Goal: Obtain resource: Download file/media

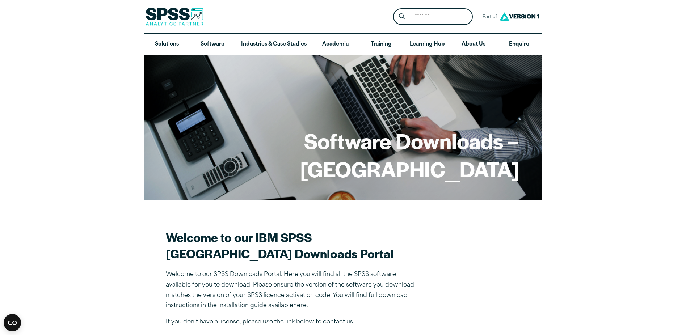
click at [467, 152] on h1 "Software Downloads – [GEOGRAPHIC_DATA]" at bounding box center [343, 155] width 352 height 56
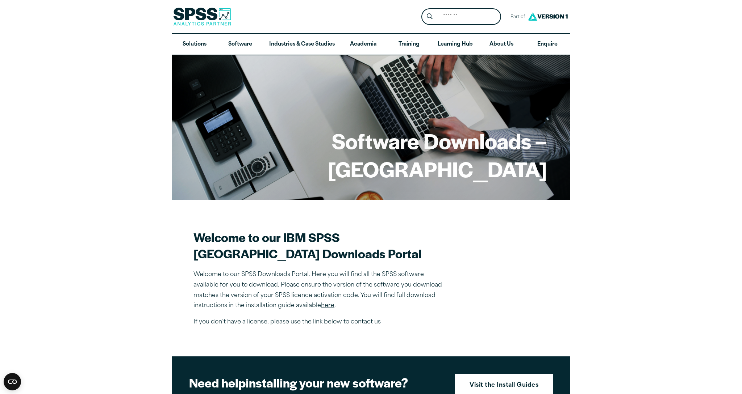
drag, startPoint x: 741, startPoint y: 98, endPoint x: 741, endPoint y: 102, distance: 4.0
click at [686, 102] on article "Software Downloads – [GEOGRAPHIC_DATA] Welcome to our IBM SPSS [GEOGRAPHIC_DATA…" at bounding box center [371, 384] width 742 height 658
drag, startPoint x: 741, startPoint y: 119, endPoint x: 708, endPoint y: 145, distance: 41.9
click at [686, 133] on article "Software Downloads – Manchester Metropolitan University Welcome to our IBM SPSS…" at bounding box center [371, 384] width 742 height 658
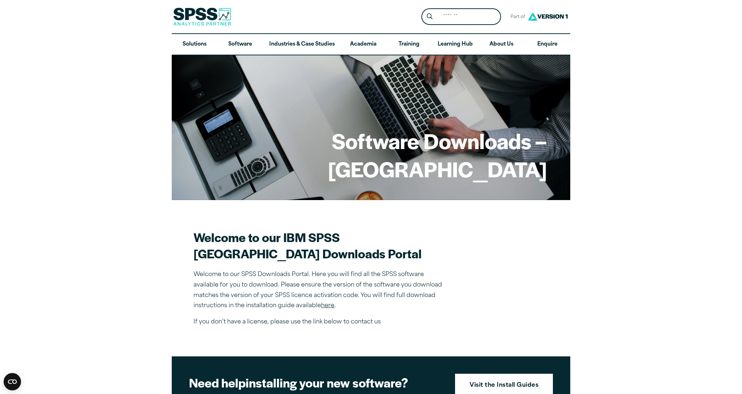
click at [681, 212] on article "Software Downloads – Manchester Metropolitan University Welcome to our IBM SPSS…" at bounding box center [371, 384] width 742 height 658
drag, startPoint x: 660, startPoint y: 210, endPoint x: 607, endPoint y: 214, distance: 53.3
click at [622, 216] on article "Software Downloads – Manchester Metropolitan University Welcome to our IBM SPSS…" at bounding box center [371, 384] width 742 height 658
drag, startPoint x: 567, startPoint y: 207, endPoint x: 561, endPoint y: 216, distance: 10.4
click at [567, 207] on article "Software Downloads – Manchester Metropolitan University Welcome to our IBM SPSS…" at bounding box center [371, 384] width 742 height 658
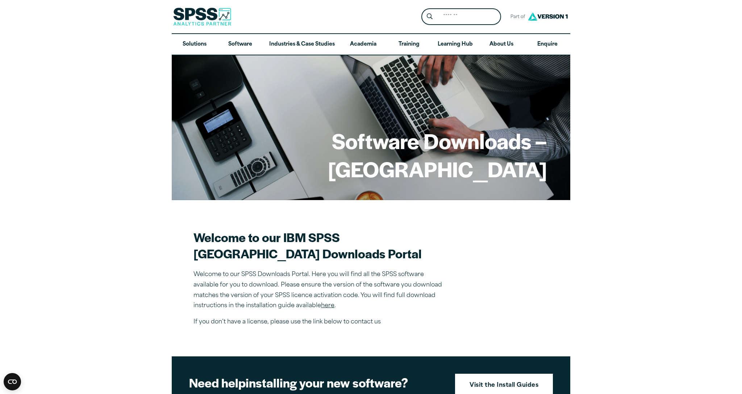
drag, startPoint x: 526, startPoint y: 384, endPoint x: 538, endPoint y: 273, distance: 111.5
click at [538, 274] on article "Software Downloads – Manchester Metropolitan University Welcome to our IBM SPSS…" at bounding box center [371, 384] width 742 height 658
click at [539, 279] on section "Welcome to our IBM SPSS Manchester Metropolitan University Downloads Portal Wel…" at bounding box center [370, 278] width 355 height 98
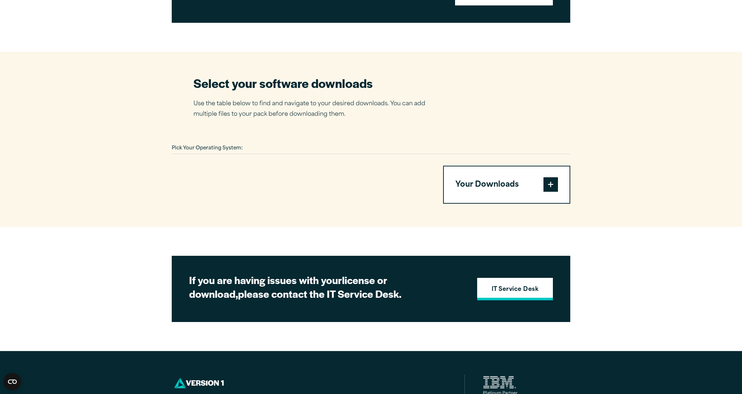
scroll to position [420, 0]
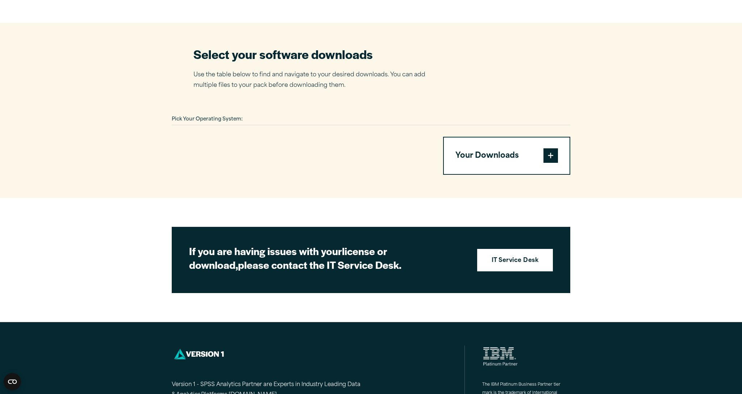
click at [479, 150] on button "Your Downloads" at bounding box center [507, 156] width 126 height 37
click at [525, 148] on button "Your Downloads" at bounding box center [507, 156] width 126 height 37
click at [558, 149] on button "Your Downloads" at bounding box center [507, 156] width 126 height 37
click at [552, 150] on span at bounding box center [550, 155] width 14 height 14
click at [504, 242] on section "If you are having issues with your license or download, please contact the IT S…" at bounding box center [371, 260] width 398 height 66
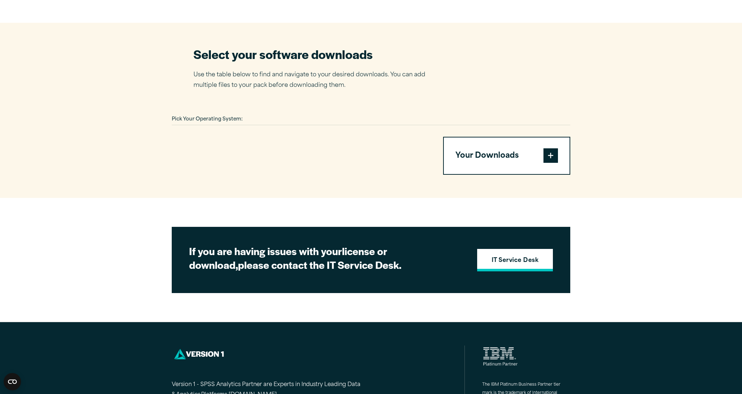
click at [506, 249] on link "IT Service Desk" at bounding box center [515, 260] width 76 height 22
click at [500, 150] on button "Your Downloads" at bounding box center [507, 156] width 126 height 37
click at [552, 150] on span at bounding box center [550, 155] width 14 height 14
click at [213, 117] on span "Pick Your Operating System:" at bounding box center [207, 119] width 71 height 5
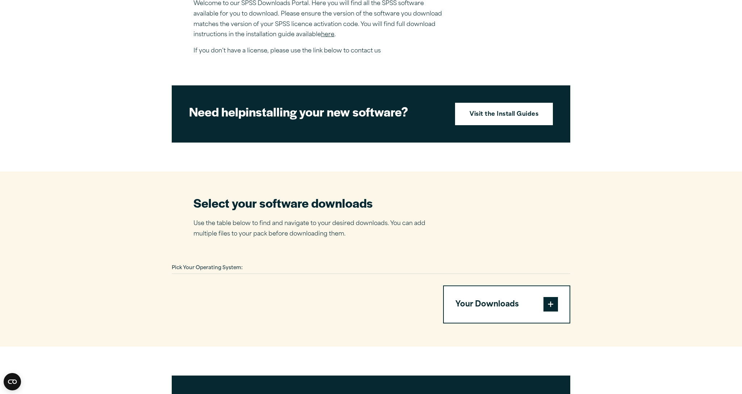
scroll to position [181, 0]
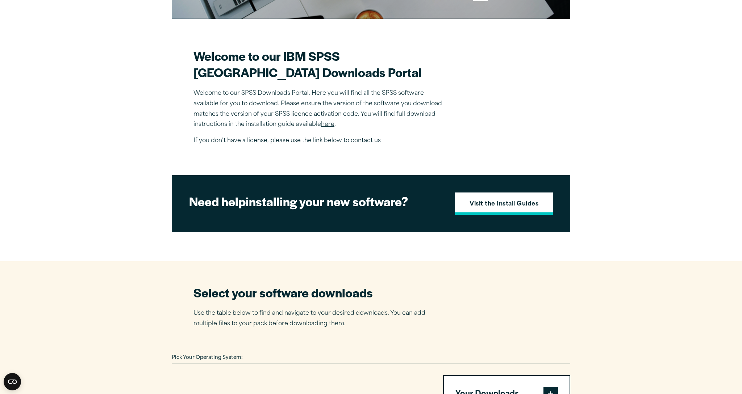
click at [480, 215] on link "Visit the Install Guides" at bounding box center [504, 204] width 98 height 22
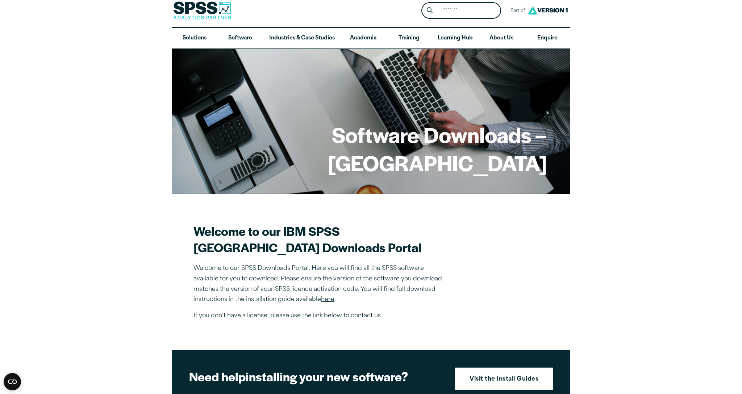
scroll to position [0, 0]
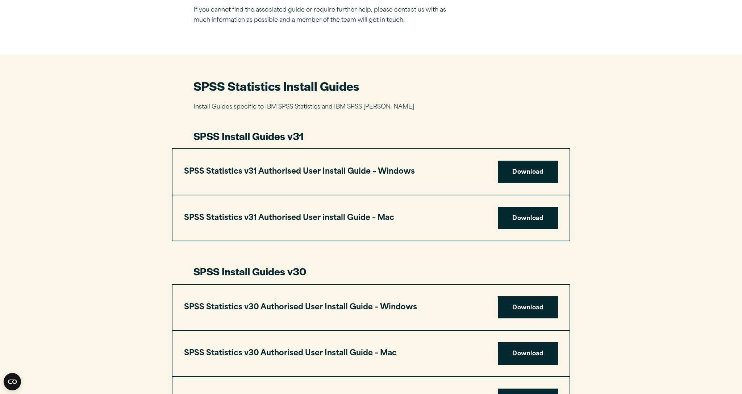
scroll to position [290, 0]
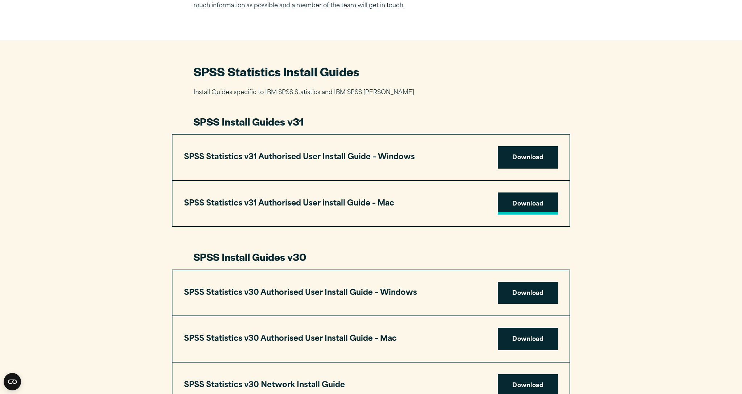
click at [516, 193] on link "Download" at bounding box center [527, 204] width 60 height 22
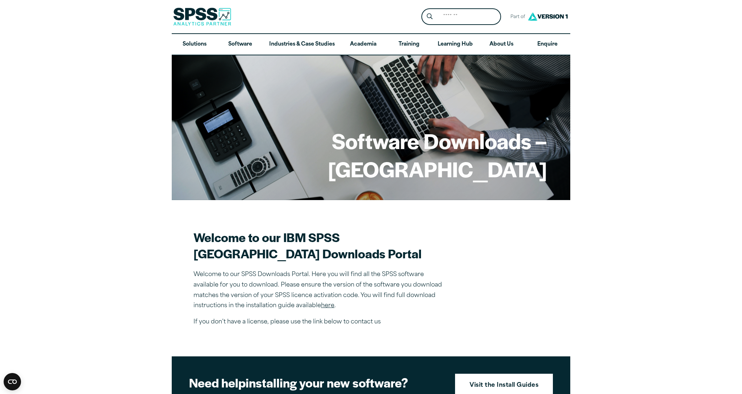
click at [364, 148] on h1 "Software Downloads – [GEOGRAPHIC_DATA]" at bounding box center [371, 155] width 352 height 56
drag, startPoint x: 307, startPoint y: 248, endPoint x: 301, endPoint y: 252, distance: 7.3
click at [301, 253] on h2 "Welcome to our IBM SPSS Manchester Metropolitan University Downloads Portal" at bounding box center [319, 245] width 253 height 33
click at [331, 309] on link "here" at bounding box center [327, 306] width 13 height 6
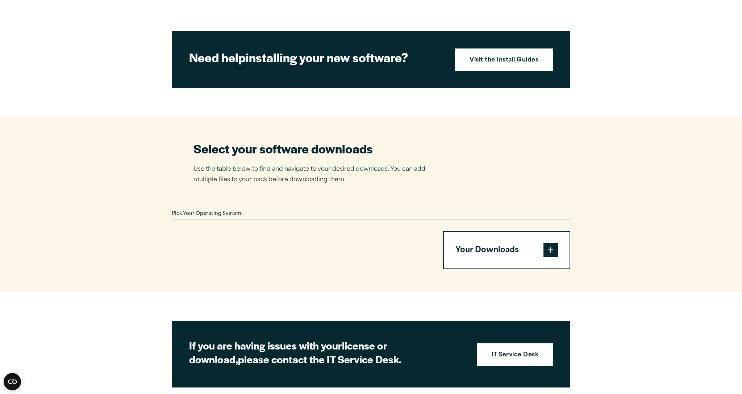
scroll to position [326, 0]
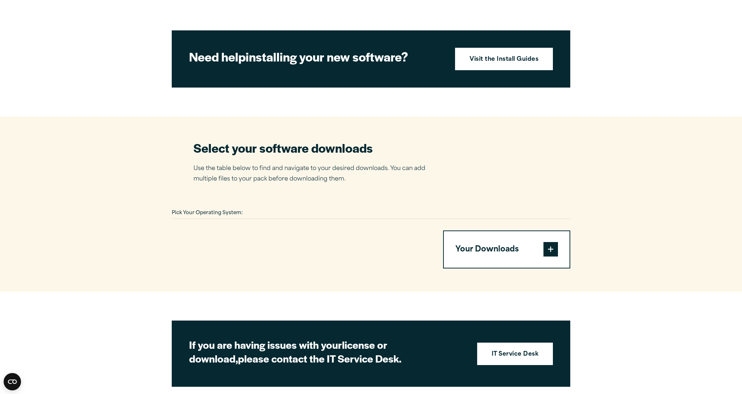
click at [285, 140] on h2 "Select your software downloads" at bounding box center [314, 148] width 243 height 16
click at [322, 182] on section "Select your software downloads Use the table below to find and navigate to your…" at bounding box center [371, 205] width 742 height 176
drag, startPoint x: 199, startPoint y: 191, endPoint x: 215, endPoint y: 174, distance: 23.8
click at [199, 191] on section "Select your software downloads Use the table below to find and navigate to your…" at bounding box center [371, 205] width 742 height 176
click at [224, 164] on p "Use the table below to find and navigate to your desired downloads. You can add…" at bounding box center [314, 174] width 243 height 21
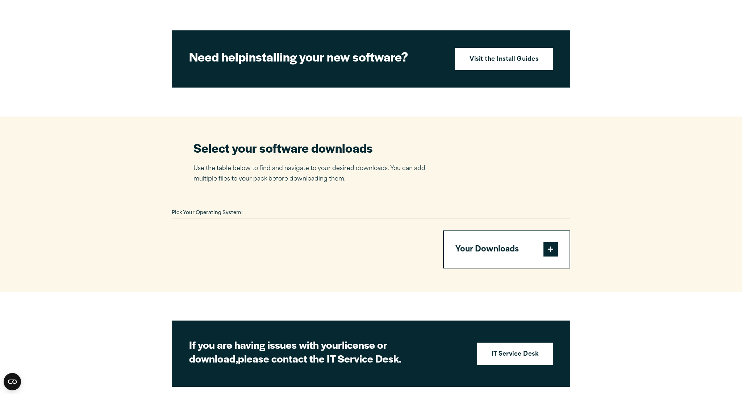
click at [554, 242] on span at bounding box center [550, 249] width 14 height 14
click at [530, 239] on button "Your Downloads" at bounding box center [507, 249] width 126 height 37
click at [437, 240] on div "Your Downloads You have not added any downloads. Download 0 Items" at bounding box center [371, 250] width 398 height 38
click at [454, 246] on div "Your Downloads You have not added any downloads. Download 0 Items" at bounding box center [371, 250] width 398 height 38
click at [480, 249] on button "Your Downloads" at bounding box center [507, 249] width 126 height 37
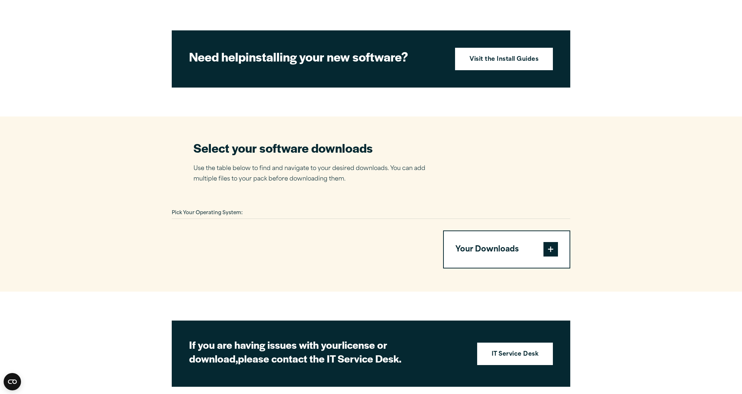
click at [462, 245] on button "Your Downloads" at bounding box center [507, 249] width 126 height 37
drag, startPoint x: 723, startPoint y: 231, endPoint x: 727, endPoint y: 234, distance: 4.9
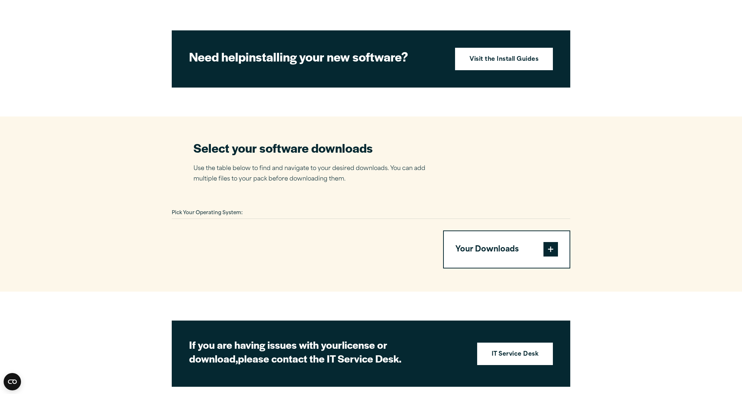
click at [727, 234] on section "Select your software downloads Use the table below to find and navigate to your…" at bounding box center [371, 205] width 742 height 176
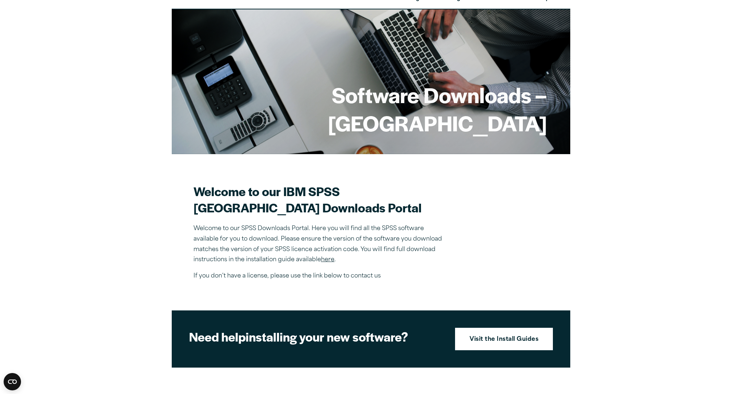
scroll to position [0, 0]
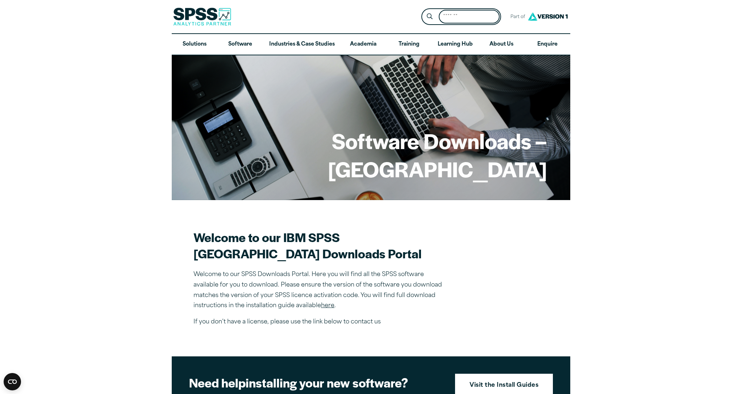
click at [449, 21] on input "Search for:" at bounding box center [468, 17] width 61 height 14
drag, startPoint x: 480, startPoint y: 15, endPoint x: 475, endPoint y: 21, distance: 7.5
click at [480, 14] on input "**" at bounding box center [468, 17] width 61 height 14
click at [476, 21] on input "****" at bounding box center [468, 17] width 61 height 14
type input "********"
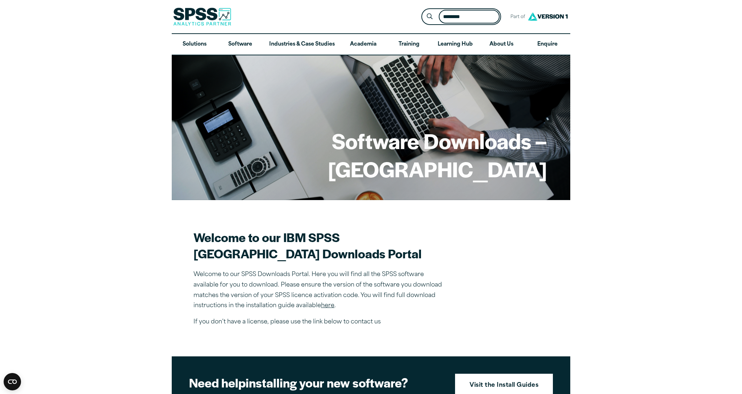
click at [429, 17] on button "Submit Site Search" at bounding box center [429, 16] width 13 height 13
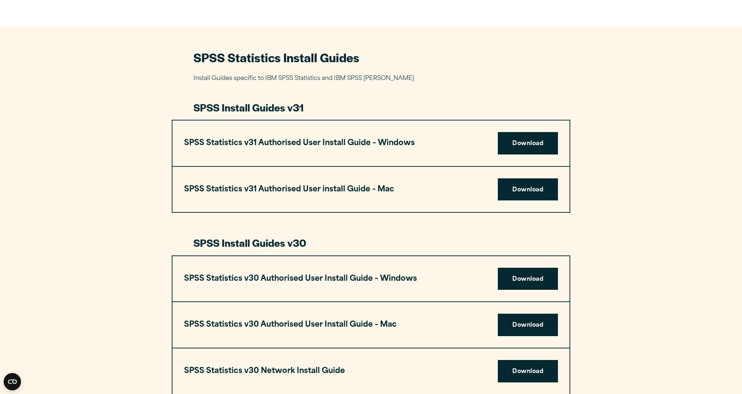
scroll to position [290, 0]
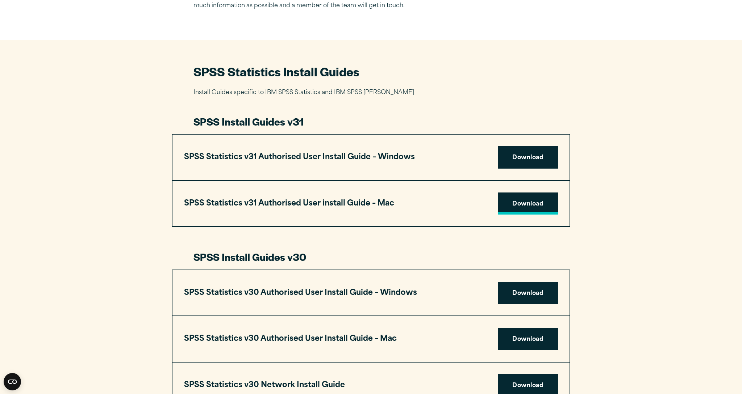
click at [525, 193] on link "Download" at bounding box center [527, 204] width 60 height 22
click at [244, 151] on h3 "SPSS Statistics v31 Authorised User Install Guide – Windows" at bounding box center [299, 158] width 231 height 14
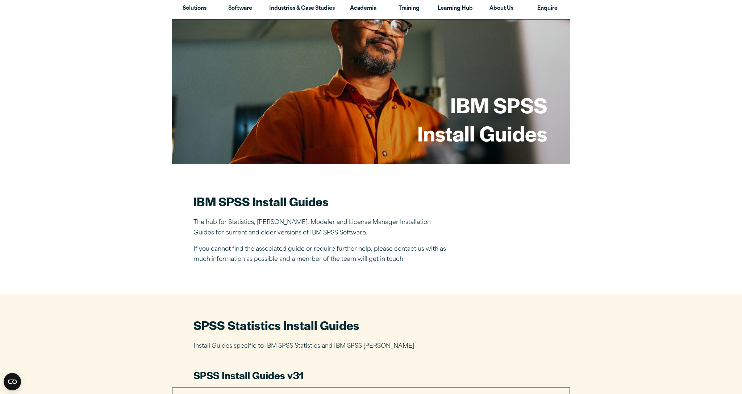
scroll to position [14, 0]
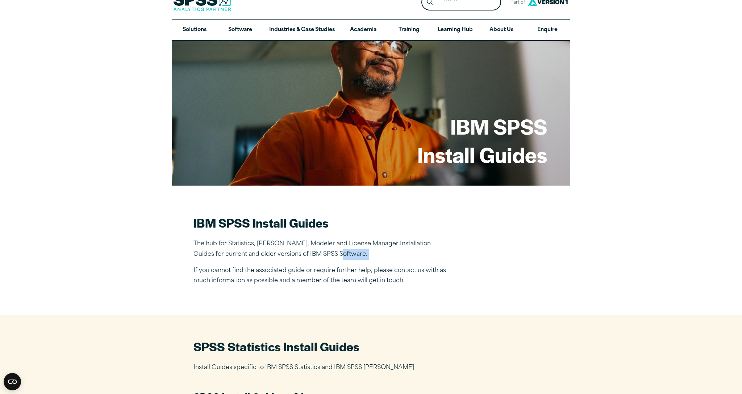
drag, startPoint x: 384, startPoint y: 255, endPoint x: 377, endPoint y: 262, distance: 10.0
click at [377, 262] on div "IBM SPSS Install Guides The hub for Statistics, Amos, Modeler and License Manag…" at bounding box center [319, 251] width 253 height 72
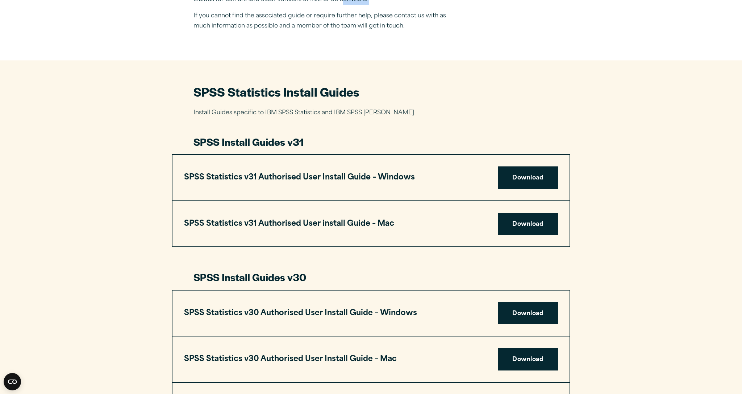
scroll to position [284, 0]
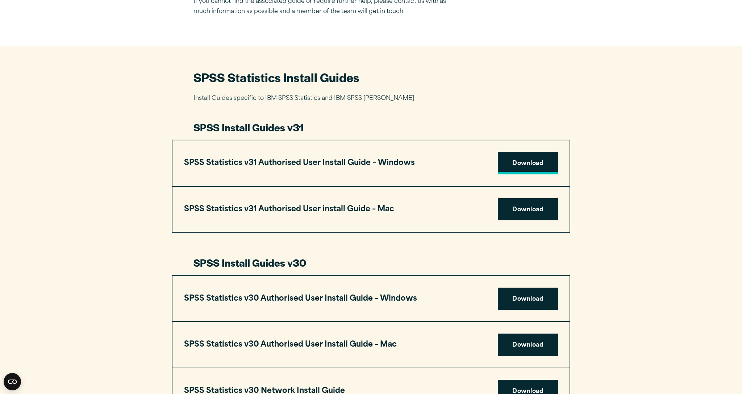
click at [537, 152] on link "Download" at bounding box center [527, 163] width 60 height 22
click at [539, 198] on link "Download" at bounding box center [527, 209] width 60 height 22
drag, startPoint x: 736, startPoint y: 193, endPoint x: 741, endPoint y: 214, distance: 22.4
drag, startPoint x: 741, startPoint y: 298, endPoint x: 741, endPoint y: 279, distance: 18.8
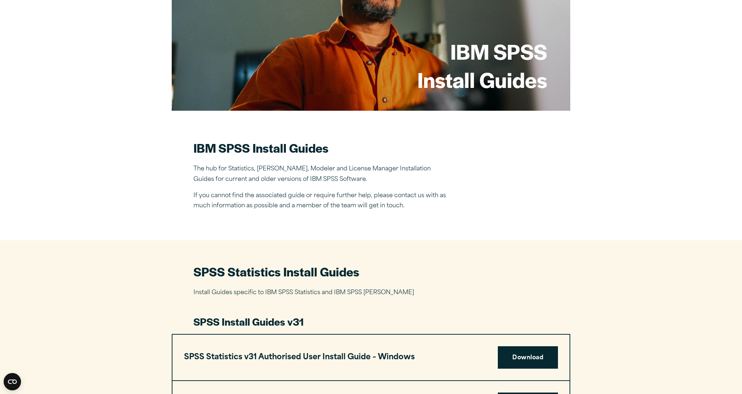
scroll to position [0, 0]
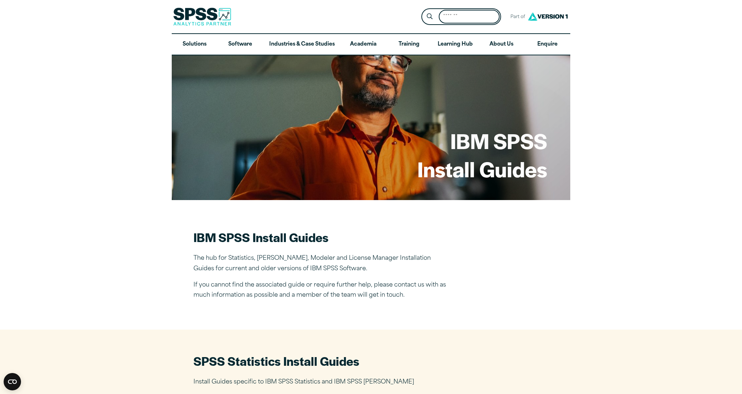
click at [444, 17] on input "Search for:" at bounding box center [468, 17] width 61 height 14
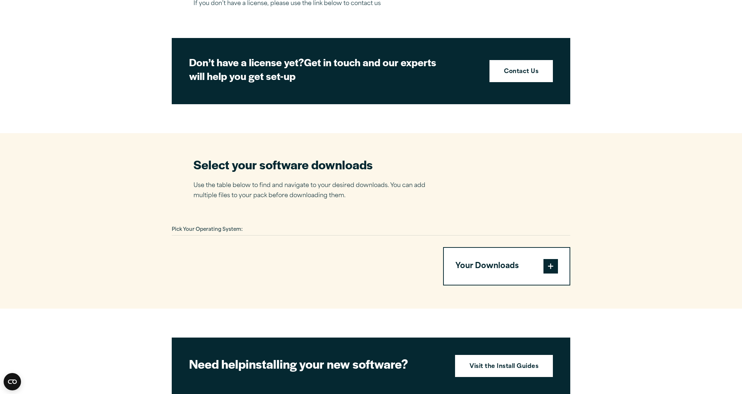
scroll to position [333, 0]
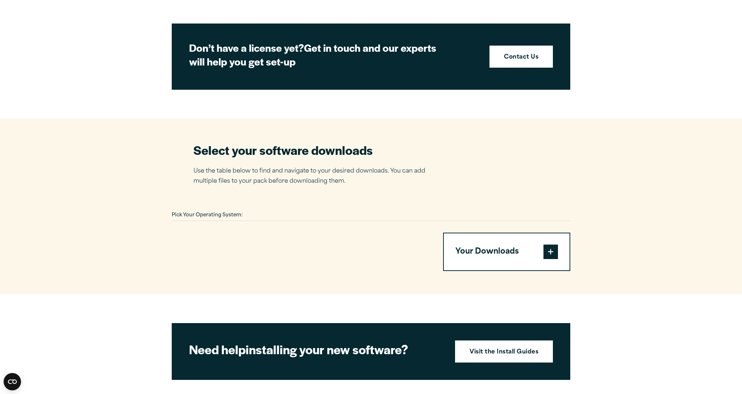
click at [502, 234] on button "Your Downloads" at bounding box center [507, 252] width 126 height 37
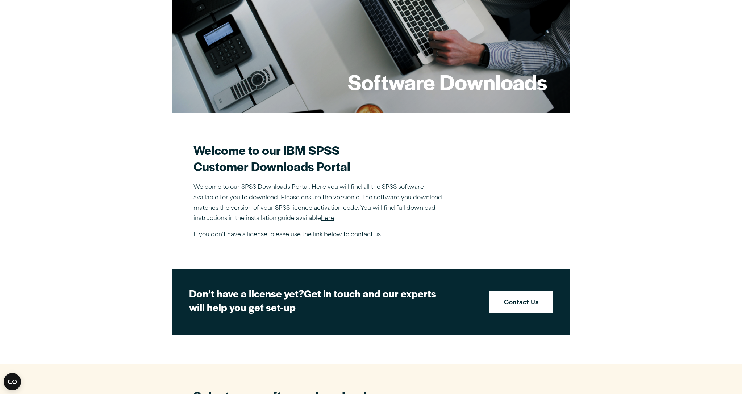
scroll to position [0, 0]
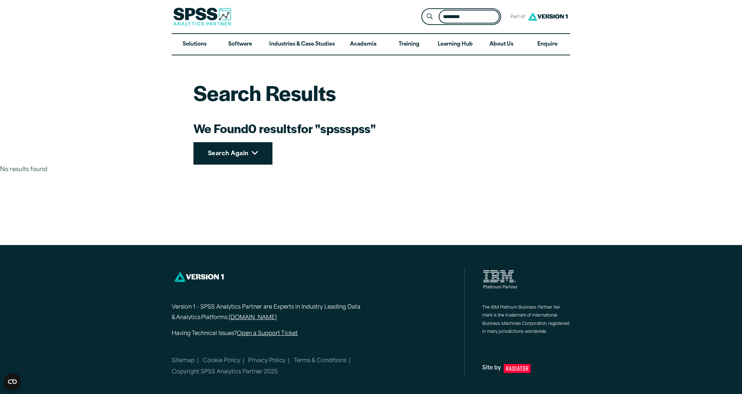
click at [476, 17] on input "********" at bounding box center [468, 17] width 61 height 14
type input "****"
click at [429, 17] on button "Submit Site Search" at bounding box center [429, 16] width 13 height 13
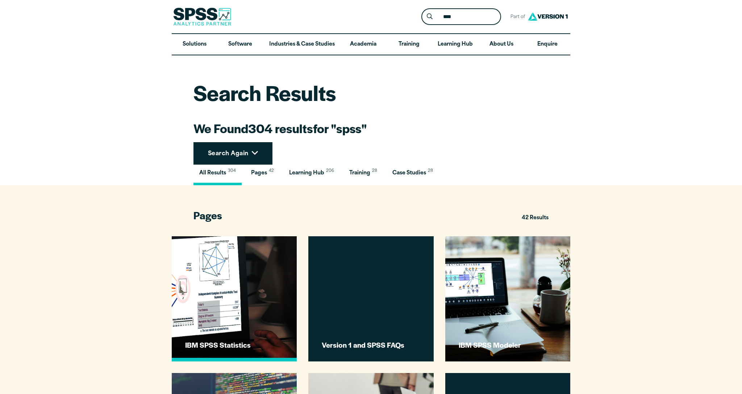
click at [243, 287] on img at bounding box center [234, 299] width 138 height 138
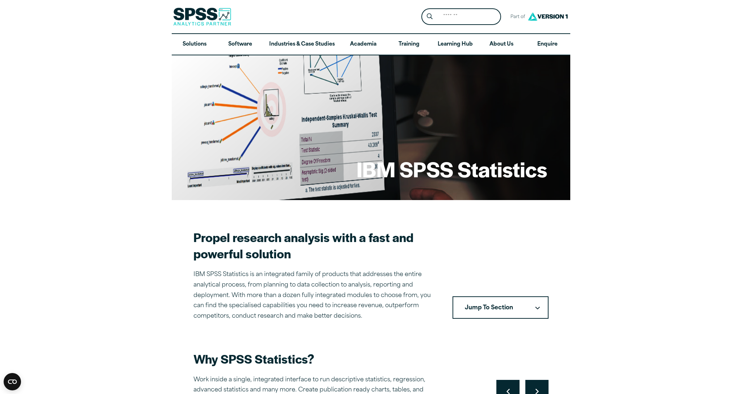
drag, startPoint x: 741, startPoint y: 105, endPoint x: 731, endPoint y: 169, distance: 64.8
click at [243, 43] on link "Software" at bounding box center [240, 44] width 46 height 21
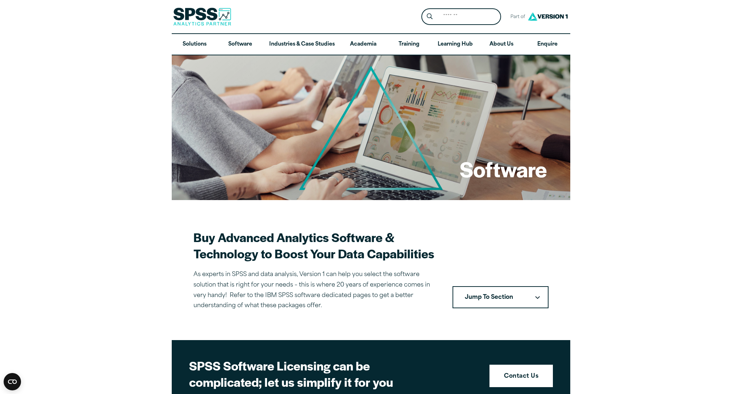
drag, startPoint x: 741, startPoint y: 88, endPoint x: 741, endPoint y: 104, distance: 16.3
click at [459, 17] on input "Search for:" at bounding box center [468, 17] width 61 height 14
click at [235, 44] on link "Software" at bounding box center [240, 44] width 46 height 21
click at [509, 292] on button "Jump To Section" at bounding box center [500, 297] width 96 height 22
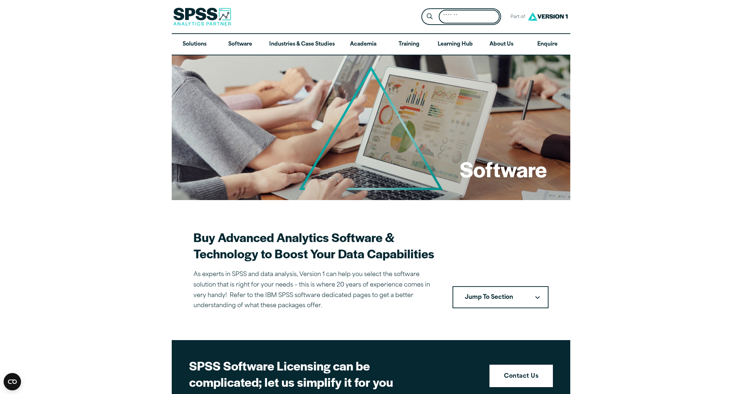
click at [452, 17] on input "Search for:" at bounding box center [468, 17] width 61 height 14
type input "*******"
click at [429, 17] on button "Submit Site Search" at bounding box center [429, 16] width 13 height 13
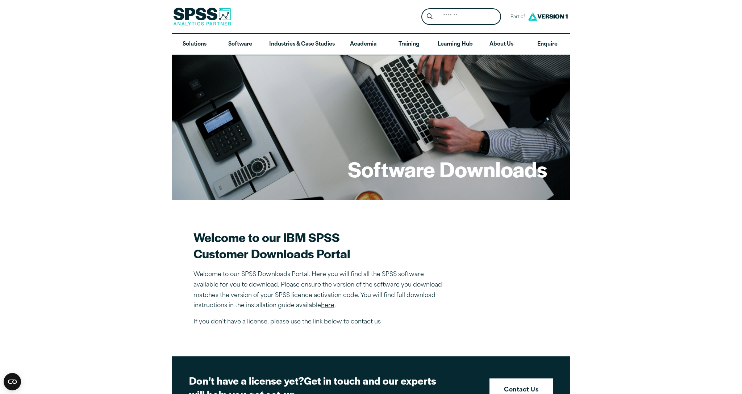
click at [490, 171] on h1 "Software Downloads" at bounding box center [447, 169] width 199 height 28
click at [381, 183] on h1 "Software Downloads" at bounding box center [447, 169] width 199 height 28
click at [358, 198] on div "Software Downloads" at bounding box center [371, 127] width 398 height 145
drag, startPoint x: 741, startPoint y: 58, endPoint x: 741, endPoint y: 74, distance: 16.3
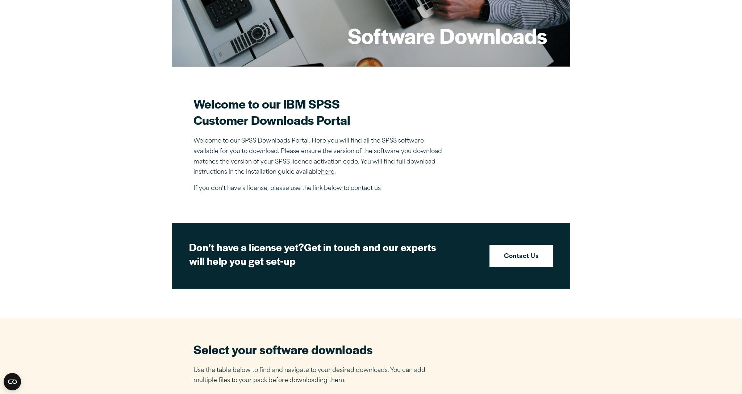
scroll to position [135, 0]
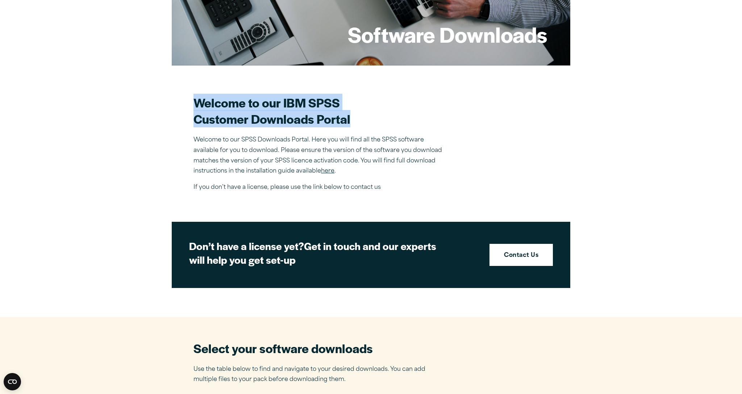
drag, startPoint x: 732, startPoint y: 109, endPoint x: 731, endPoint y: 124, distance: 15.2
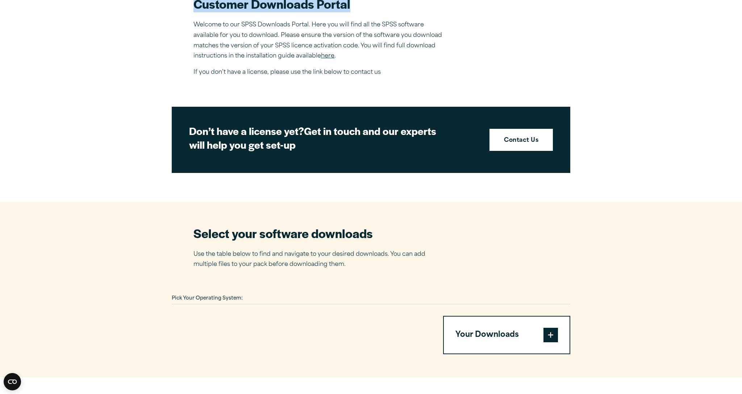
scroll to position [280, 0]
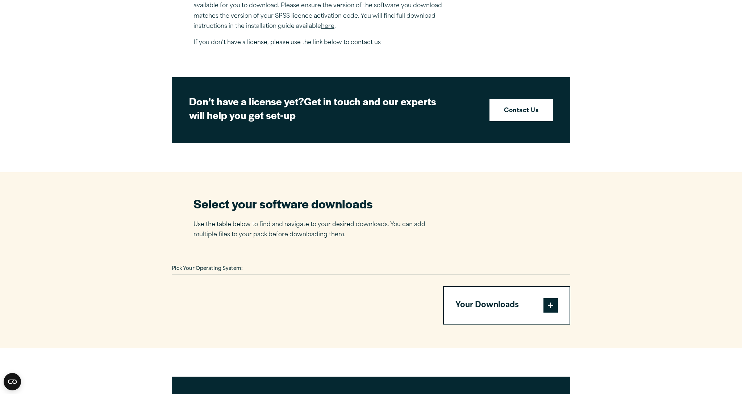
click at [234, 196] on h2 "Select your software downloads" at bounding box center [314, 204] width 243 height 16
click at [249, 196] on h2 "Select your software downloads" at bounding box center [314, 204] width 243 height 16
click at [281, 196] on h2 "Select your software downloads" at bounding box center [314, 204] width 243 height 16
click at [236, 220] on p "Use the table below to find and navigate to your desired downloads. You can add…" at bounding box center [314, 230] width 243 height 21
click at [233, 220] on p "Use the table below to find and navigate to your desired downloads. You can add…" at bounding box center [314, 230] width 243 height 21
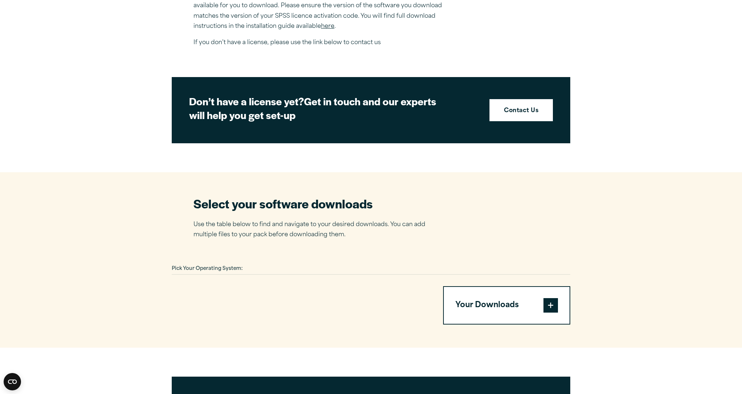
click at [207, 232] on section "Select your software downloads Use the table below to find and navigate to your…" at bounding box center [371, 260] width 742 height 176
click at [217, 266] on span "Pick Your Operating System:" at bounding box center [207, 268] width 71 height 5
click at [221, 266] on span "Pick Your Operating System:" at bounding box center [207, 268] width 71 height 5
click at [249, 264] on div "Pick Your Operating System:" at bounding box center [371, 269] width 398 height 11
click at [250, 264] on div "Pick Your Operating System:" at bounding box center [371, 269] width 398 height 11
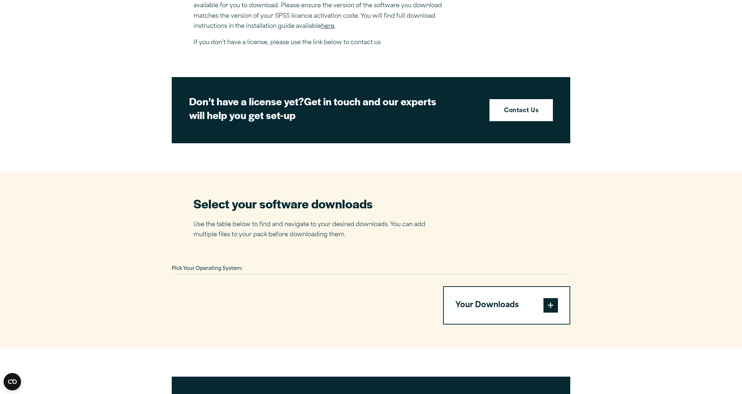
click at [245, 264] on div "Pick Your Operating System:" at bounding box center [371, 269] width 398 height 11
drag, startPoint x: 254, startPoint y: 244, endPoint x: 317, endPoint y: 241, distance: 63.1
click at [264, 264] on div "Pick Your Operating System:" at bounding box center [371, 269] width 398 height 11
drag, startPoint x: 317, startPoint y: 241, endPoint x: 325, endPoint y: 240, distance: 8.5
click at [320, 264] on div "Pick Your Operating System:" at bounding box center [371, 269] width 398 height 11
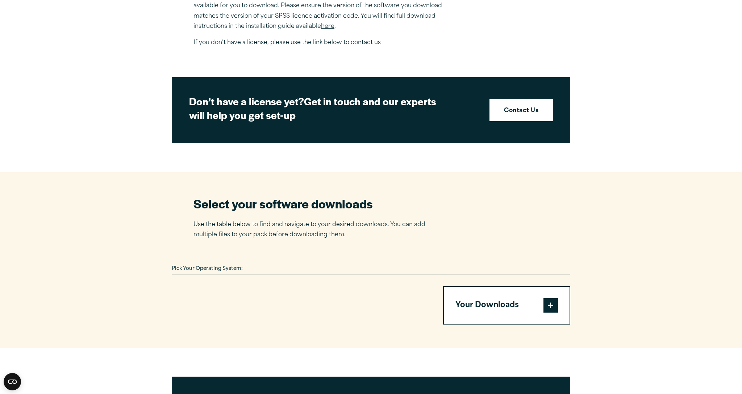
click at [332, 264] on div "Pick Your Operating System:" at bounding box center [371, 269] width 398 height 11
click at [328, 264] on div "Pick Your Operating System:" at bounding box center [371, 269] width 398 height 11
click at [327, 264] on div "Pick Your Operating System:" at bounding box center [371, 269] width 398 height 11
drag, startPoint x: 326, startPoint y: 245, endPoint x: 289, endPoint y: 265, distance: 42.3
click at [326, 264] on div "Pick Your Operating System:" at bounding box center [371, 269] width 398 height 11
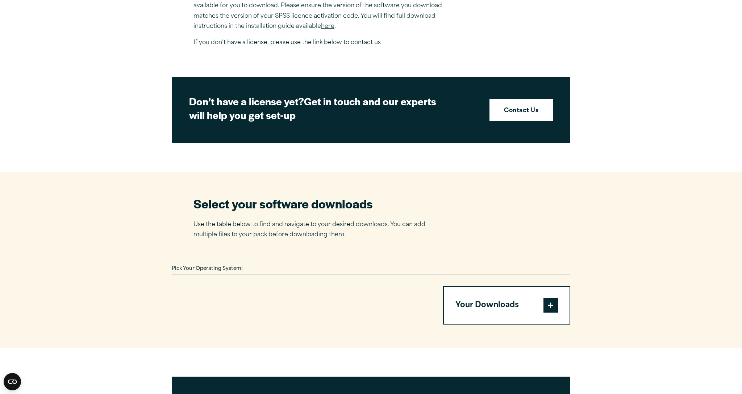
click at [276, 286] on div at bounding box center [299, 305] width 254 height 38
drag, startPoint x: 239, startPoint y: 287, endPoint x: 231, endPoint y: 296, distance: 12.0
click at [231, 295] on div at bounding box center [299, 305] width 254 height 38
click at [231, 296] on div at bounding box center [299, 305] width 254 height 38
click at [238, 293] on div at bounding box center [299, 305] width 254 height 38
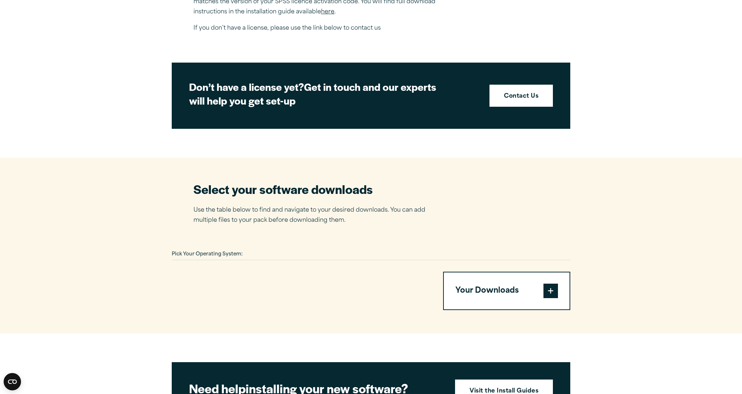
click at [254, 284] on div at bounding box center [299, 291] width 254 height 38
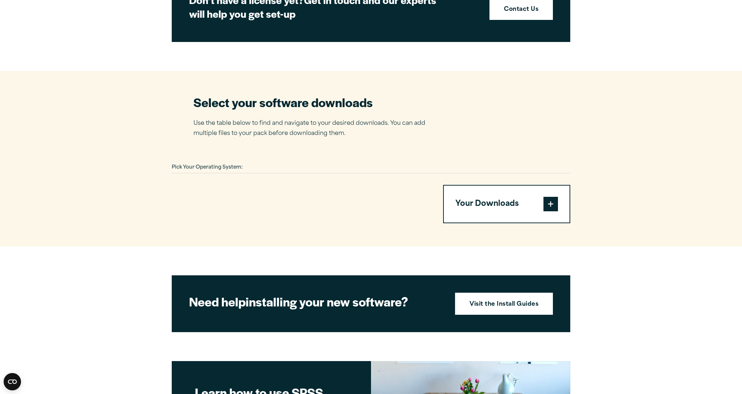
scroll to position [395, 0]
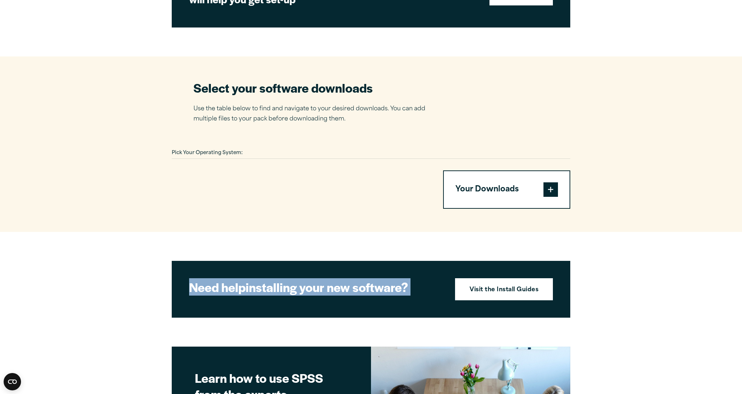
drag, startPoint x: 308, startPoint y: 184, endPoint x: 469, endPoint y: 218, distance: 164.7
click at [456, 233] on article "Software Downloads Welcome to our IBM SPSS Customer Downloads Portal Welcome to…" at bounding box center [371, 147] width 742 height 974
click at [555, 182] on span at bounding box center [550, 189] width 14 height 14
click at [471, 171] on button "Your Downloads" at bounding box center [507, 189] width 126 height 37
click at [474, 171] on button "Your Downloads" at bounding box center [507, 189] width 126 height 37
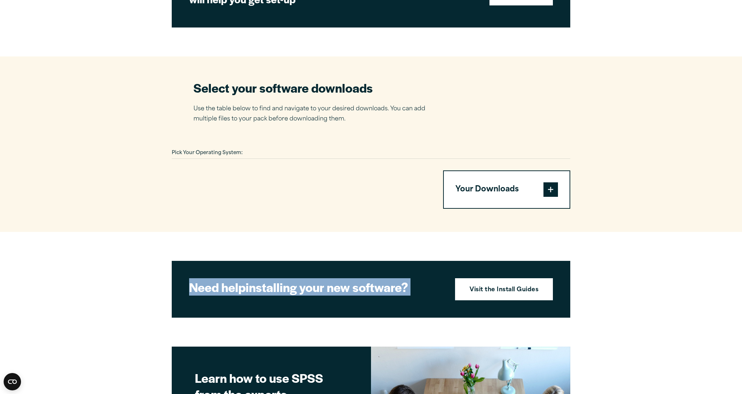
click at [474, 171] on button "Your Downloads" at bounding box center [507, 189] width 126 height 37
click at [470, 171] on button "Your Downloads" at bounding box center [507, 189] width 126 height 37
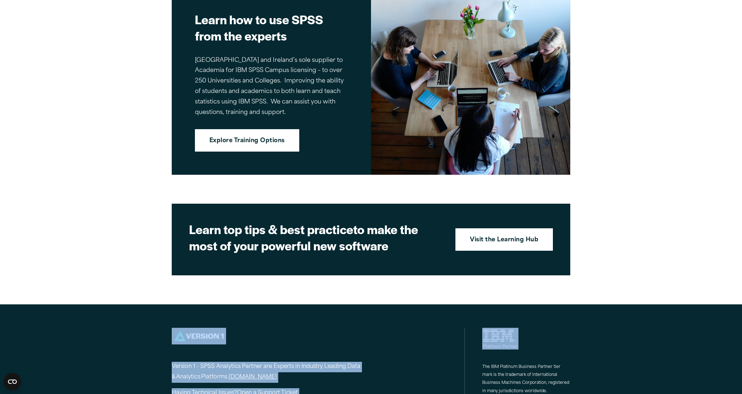
drag, startPoint x: 689, startPoint y: 298, endPoint x: 741, endPoint y: 290, distance: 52.4
click at [702, 304] on footer "Version 1 - SPSS Analytics Partner are Experts in Industry Leading Data & Analy…" at bounding box center [371, 378] width 742 height 149
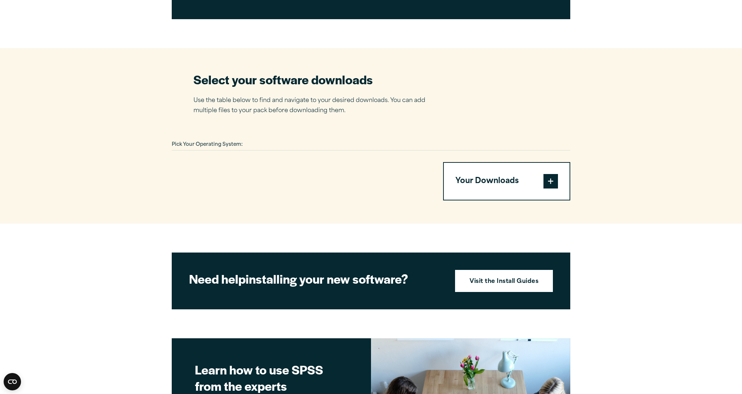
scroll to position [0, 0]
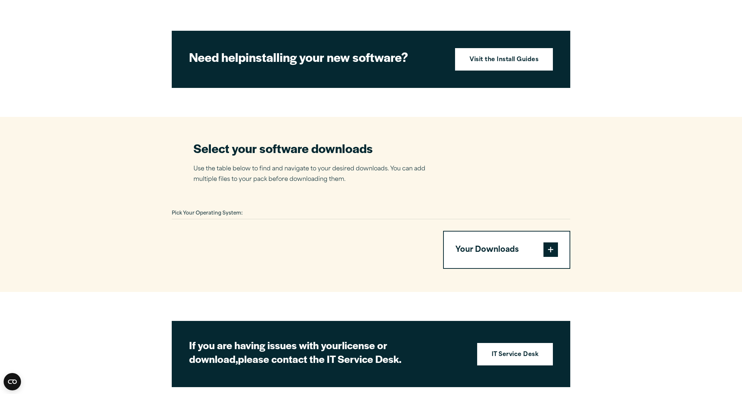
scroll to position [348, 0]
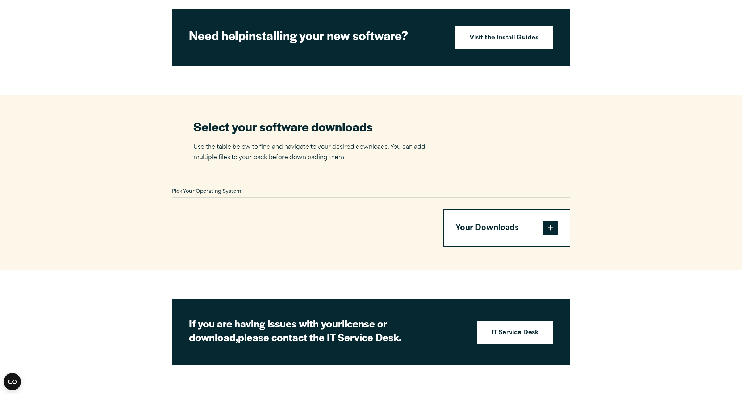
click at [218, 189] on span "Pick Your Operating System:" at bounding box center [207, 191] width 71 height 5
click at [246, 186] on div "Pick Your Operating System:" at bounding box center [371, 191] width 398 height 11
drag, startPoint x: 251, startPoint y: 182, endPoint x: 226, endPoint y: 184, distance: 24.3
click at [249, 186] on div "Pick Your Operating System:" at bounding box center [371, 191] width 398 height 11
click at [208, 189] on span "Pick Your Operating System:" at bounding box center [207, 191] width 71 height 5
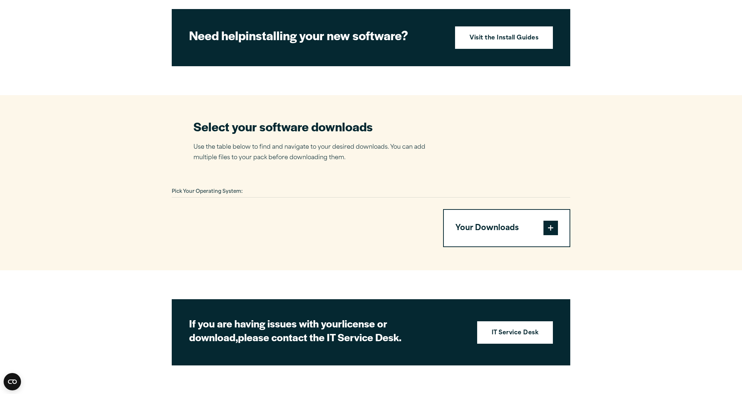
click at [177, 189] on span "Pick Your Operating System:" at bounding box center [207, 191] width 71 height 5
drag, startPoint x: 263, startPoint y: 183, endPoint x: 289, endPoint y: 184, distance: 25.7
click at [264, 186] on div "Pick Your Operating System:" at bounding box center [371, 191] width 398 height 11
click at [561, 177] on section "Select your software downloads Use the table below to find and navigate to your…" at bounding box center [371, 183] width 742 height 176
click at [565, 186] on div "Pick Your Operating System:" at bounding box center [371, 191] width 398 height 11
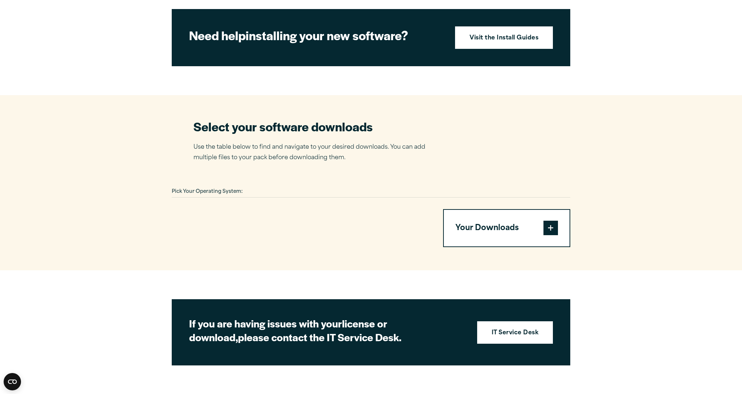
click at [575, 188] on section "Select your software downloads Use the table below to find and navigate to your…" at bounding box center [371, 183] width 742 height 176
click at [560, 240] on article "Software Downloads – [GEOGRAPHIC_DATA] Welcome to our IBM SPSS [GEOGRAPHIC_DATA…" at bounding box center [371, 37] width 742 height 658
click at [551, 228] on span at bounding box center [550, 228] width 14 height 14
click at [550, 221] on span at bounding box center [550, 228] width 14 height 14
click at [547, 221] on span at bounding box center [550, 228] width 14 height 14
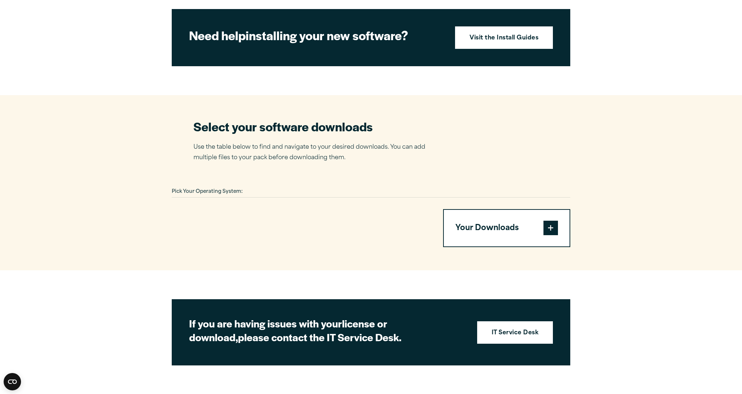
click at [436, 212] on div "Your Downloads You have not added any downloads. Download 0 Items" at bounding box center [371, 228] width 398 height 38
click at [481, 213] on button "Your Downloads" at bounding box center [507, 228] width 126 height 37
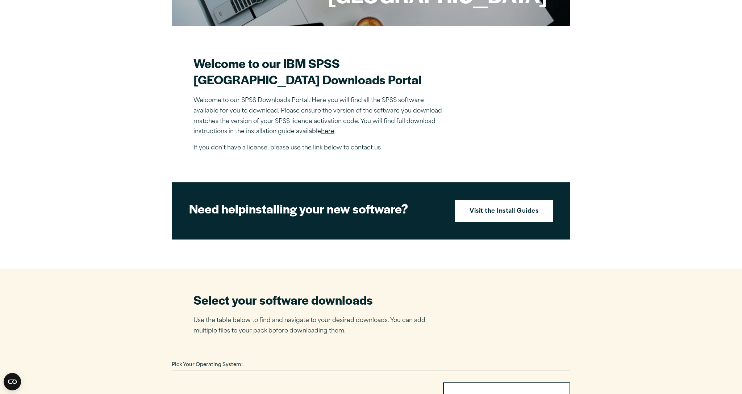
scroll to position [0, 0]
